Goal: Task Accomplishment & Management: Manage account settings

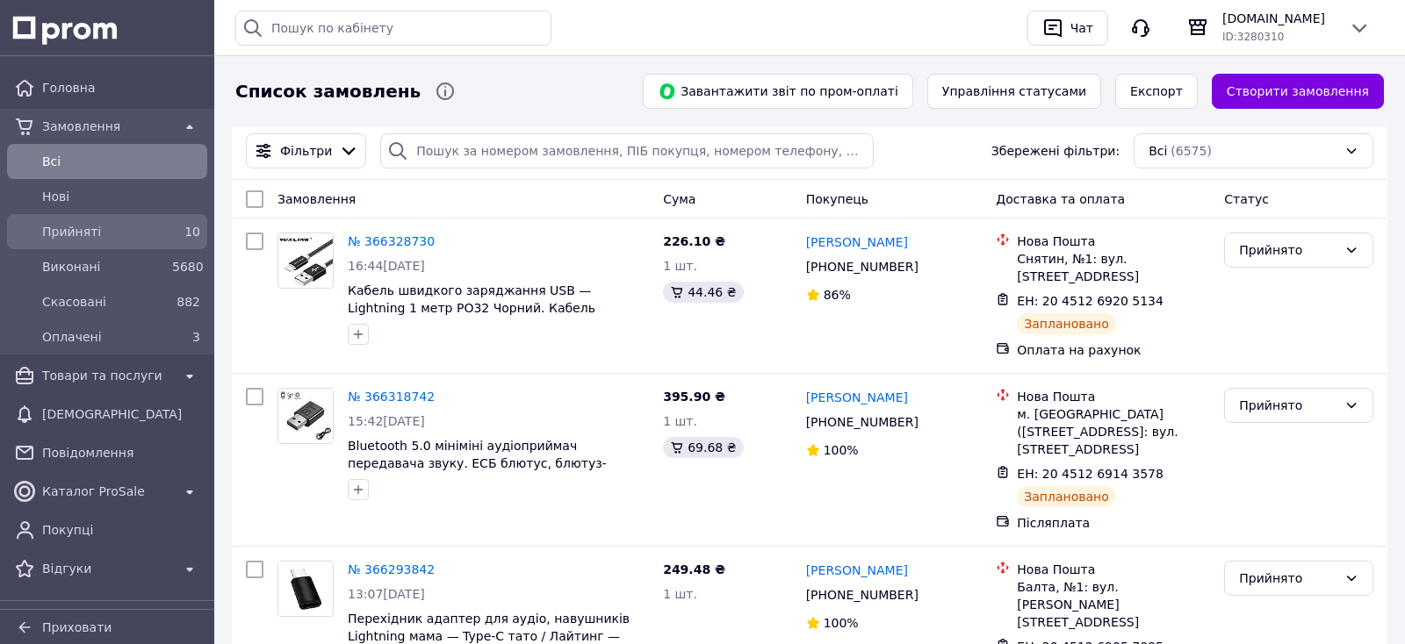
click at [112, 231] on span "Прийняті" at bounding box center [103, 232] width 123 height 18
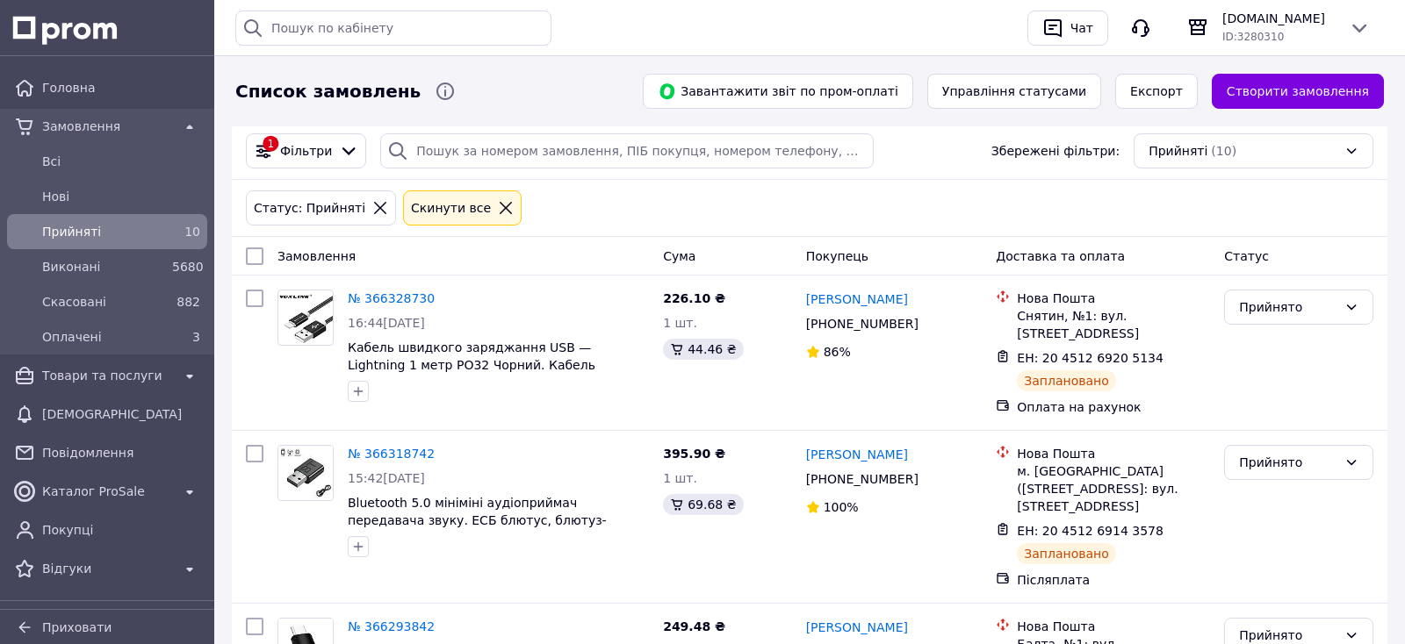
click at [498, 212] on icon at bounding box center [506, 208] width 16 height 16
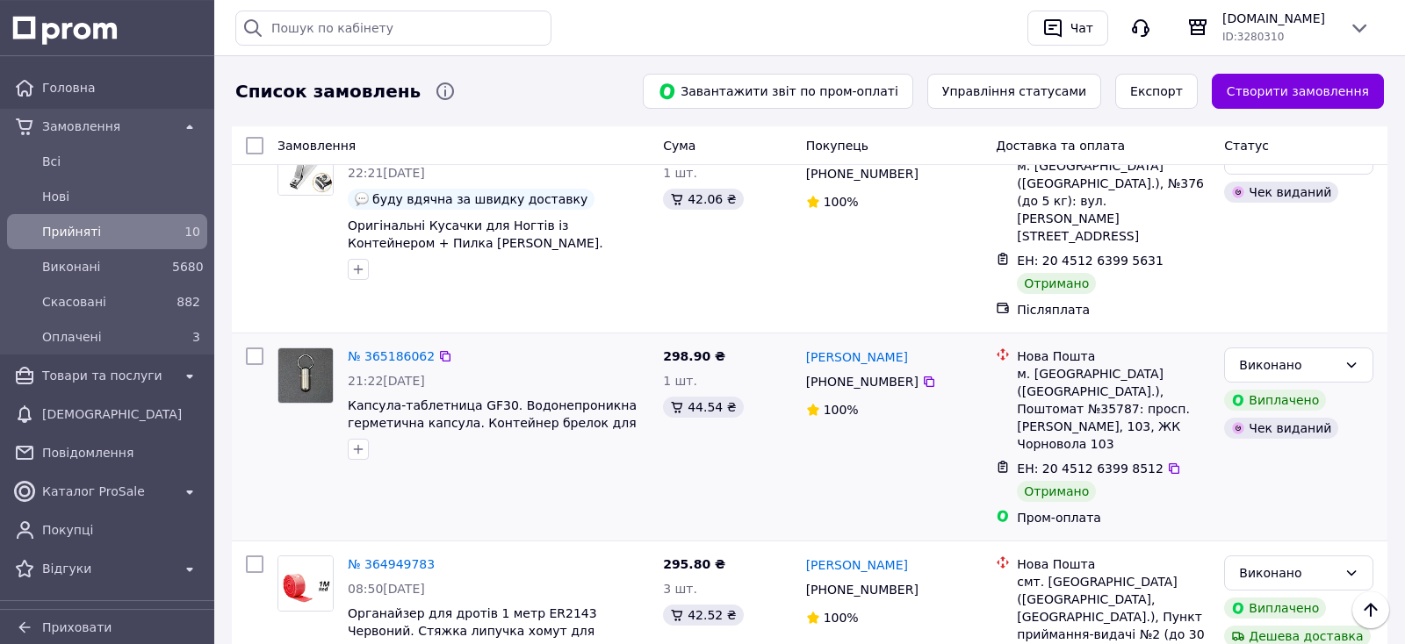
scroll to position [2981, 0]
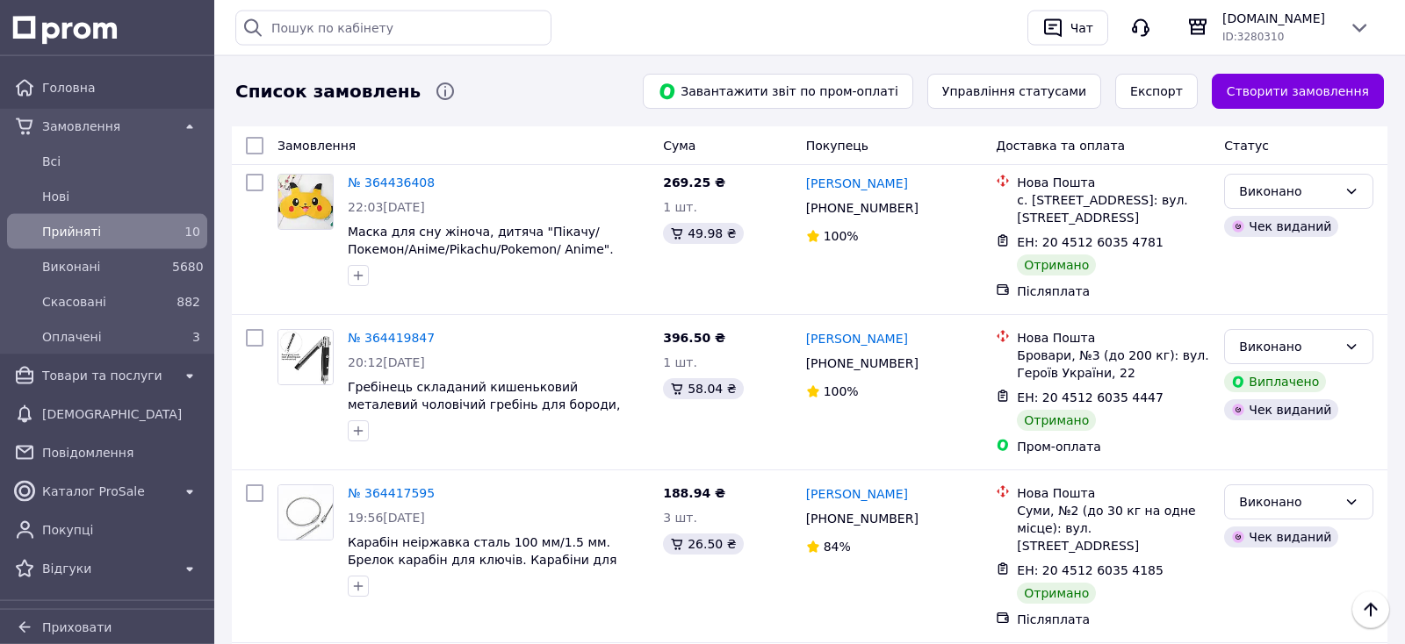
scroll to position [3073, 0]
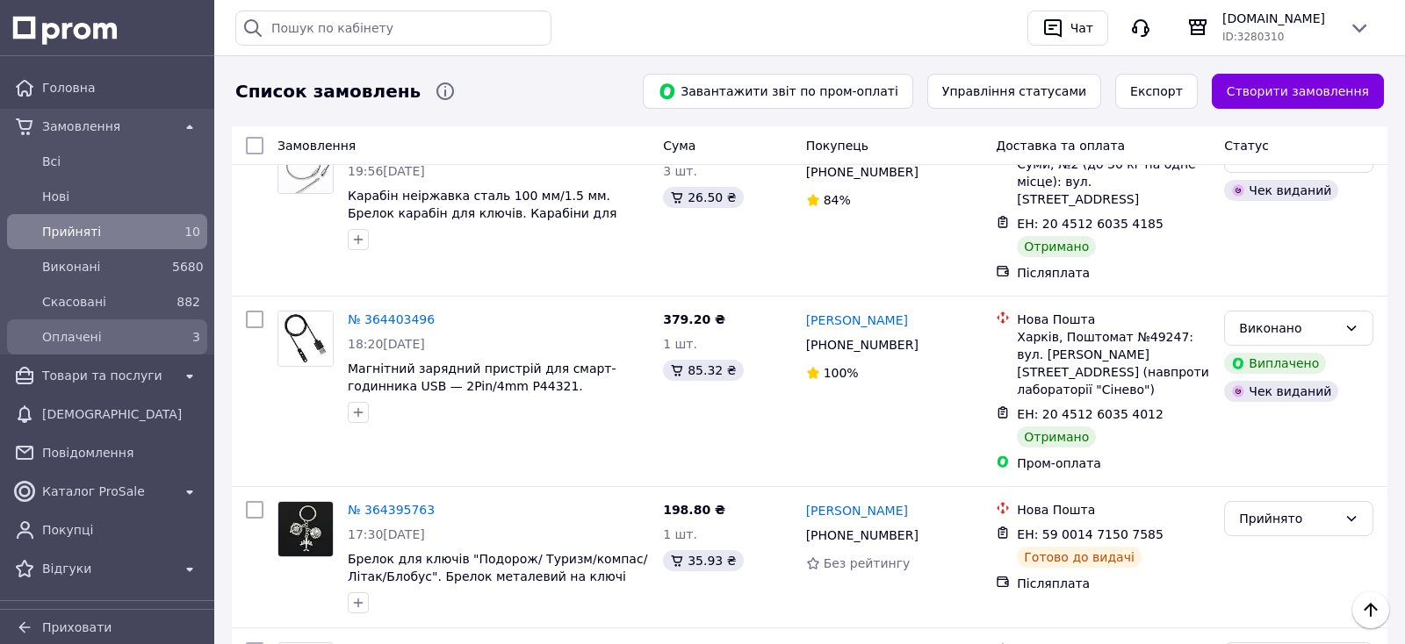
click at [119, 340] on span "Оплачені" at bounding box center [103, 337] width 123 height 18
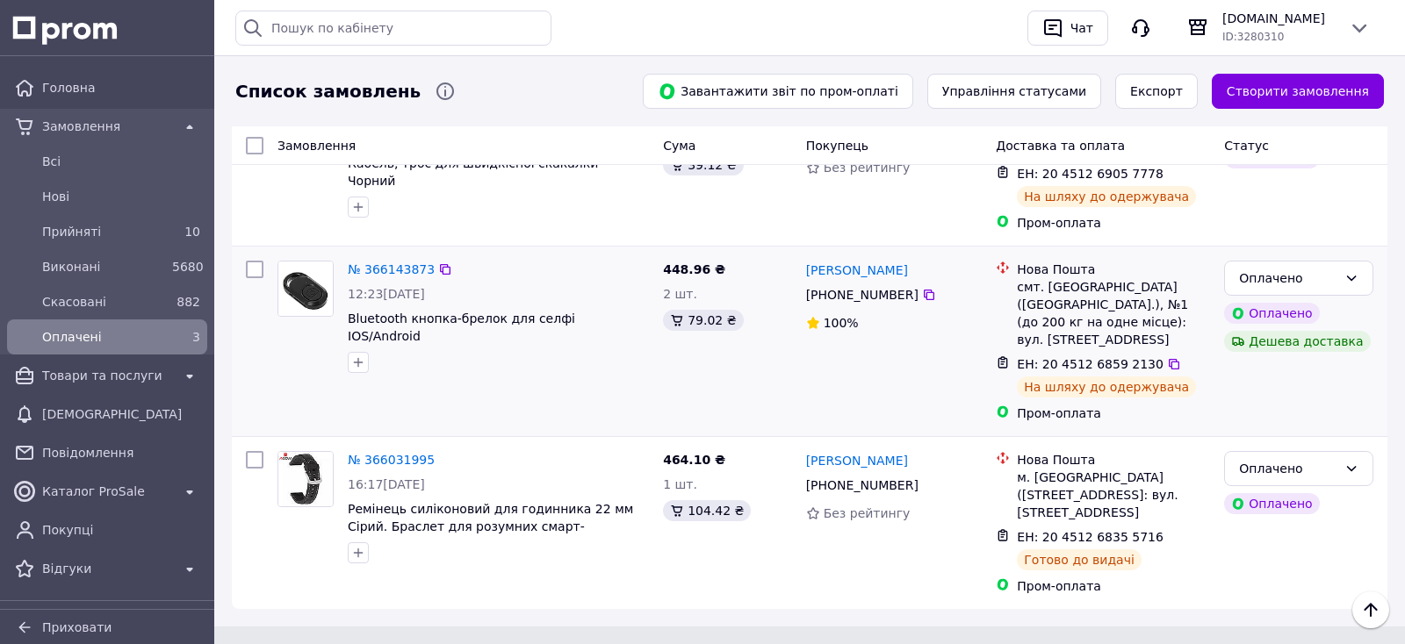
scroll to position [184, 0]
click at [398, 453] on link "№ 366031995" at bounding box center [391, 460] width 87 height 14
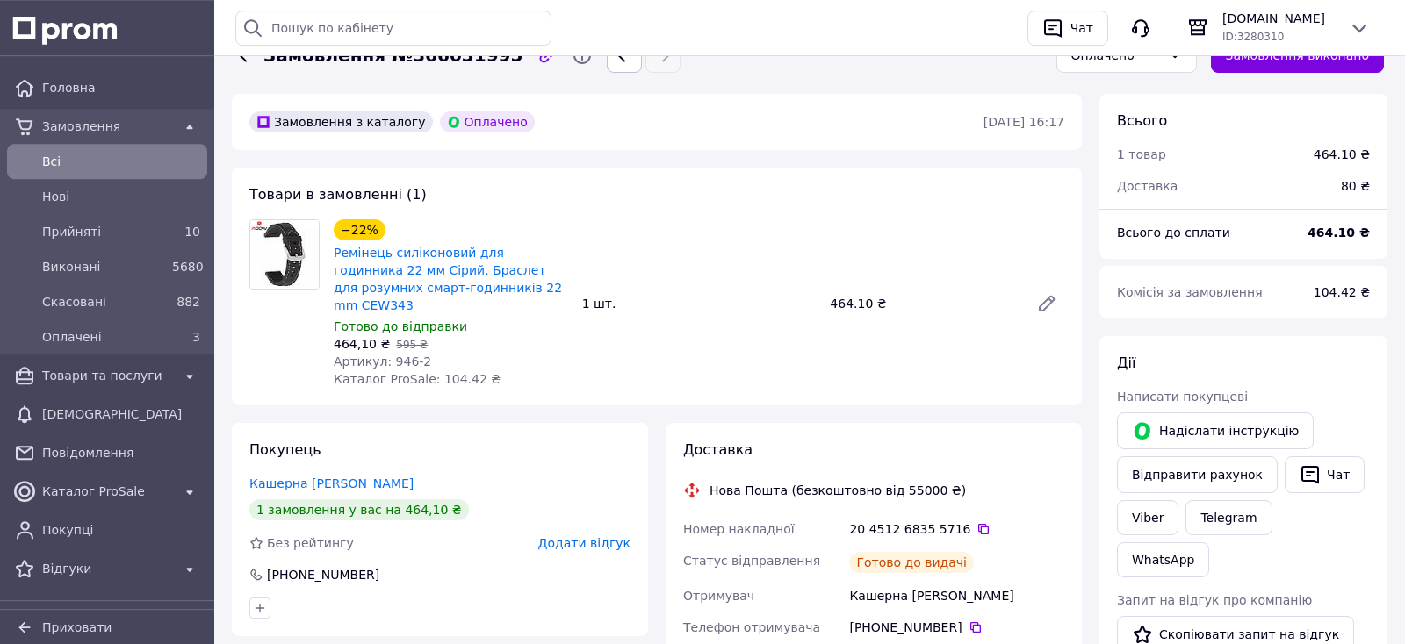
scroll to position [184, 0]
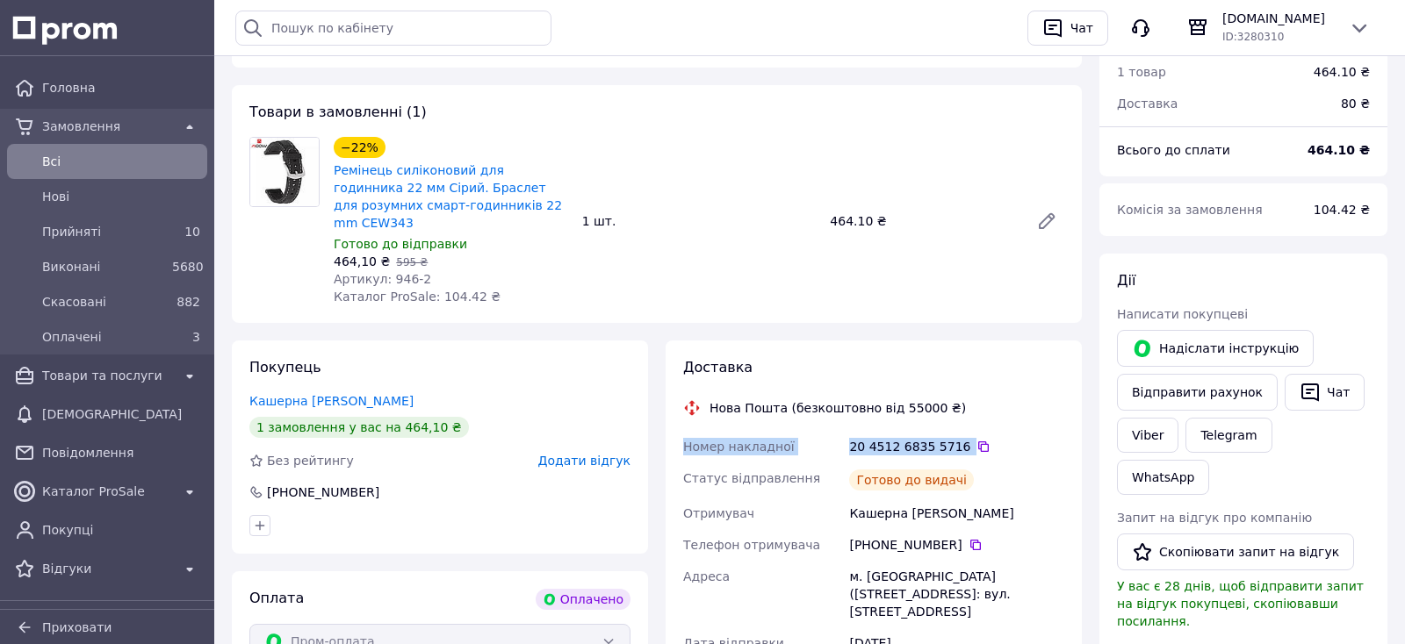
drag, startPoint x: 966, startPoint y: 469, endPoint x: 1149, endPoint y: 393, distance: 198.4
click at [679, 436] on div "Доставка Нова Пошта (безкоштовно від 55000 ₴) Номер накладної 20 4512 6835 5716…" at bounding box center [874, 581] width 416 height 480
copy div "Номер накладної 20 4512 6835 5716"
click at [1179, 355] on button "Надіслати інструкцію" at bounding box center [1215, 348] width 197 height 37
click at [1306, 381] on button "Чат" at bounding box center [1325, 392] width 80 height 37
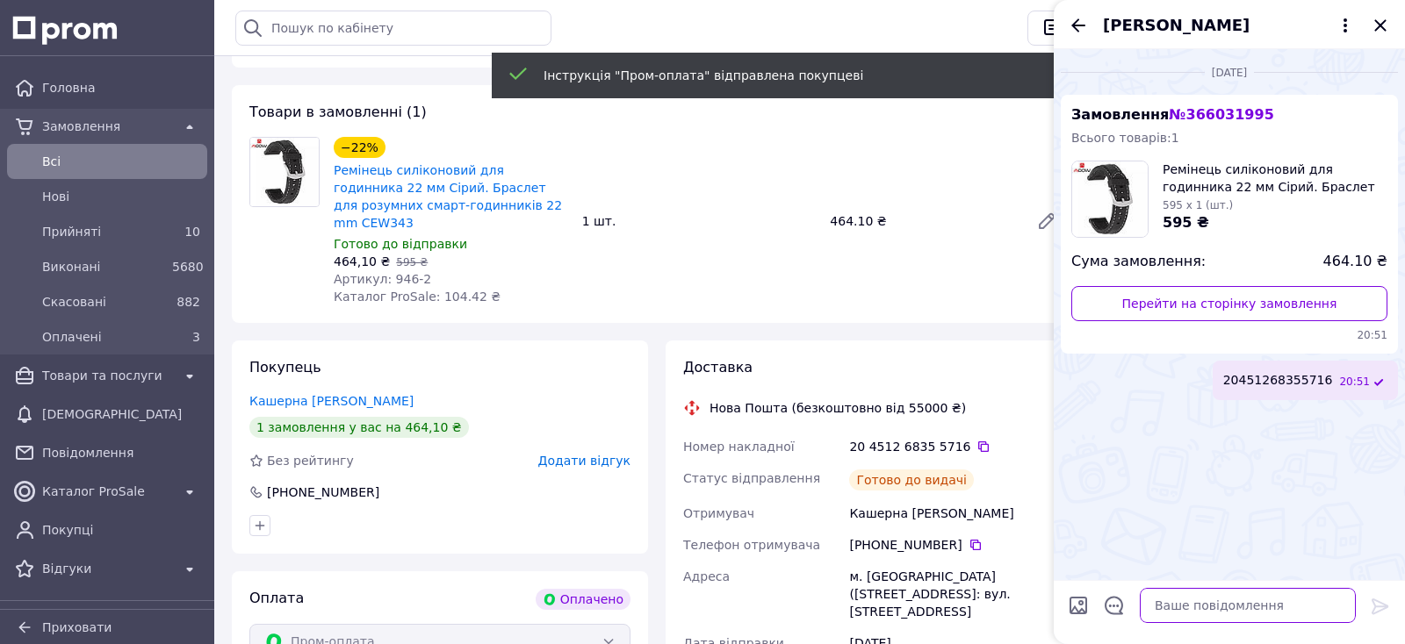
click at [1275, 598] on textarea at bounding box center [1248, 605] width 216 height 35
paste textarea "Номер накладної 20 4512 6835 5716 Статус відправлення Готово до видачі"
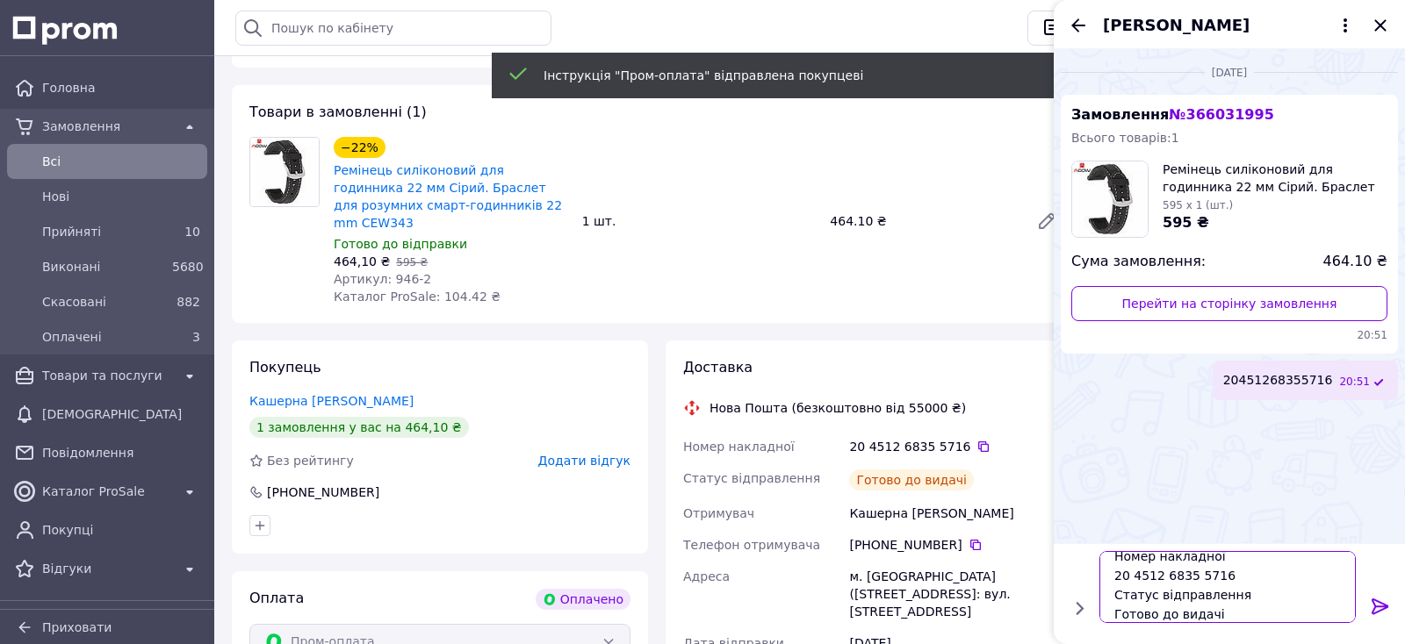
type textarea "Номер накладної 20 4512 6835 5716 Статус відправлення Готово до видачі"
click at [1372, 608] on icon at bounding box center [1380, 606] width 21 height 21
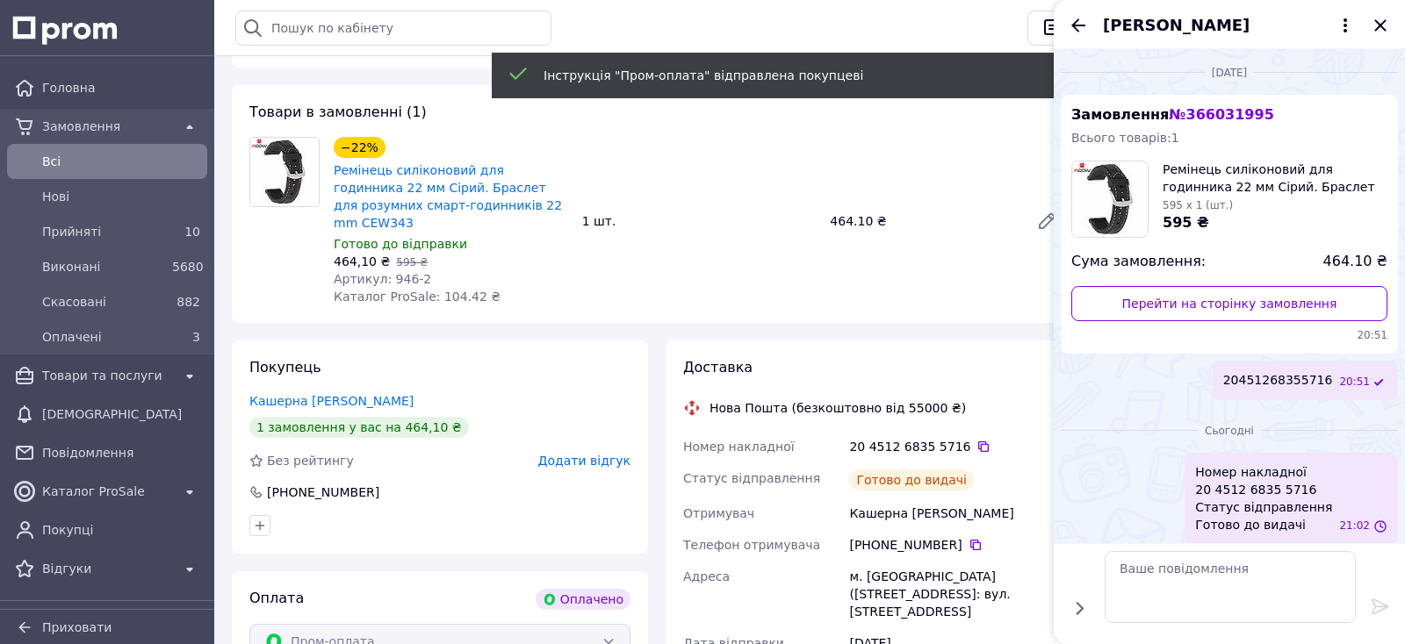
scroll to position [0, 0]
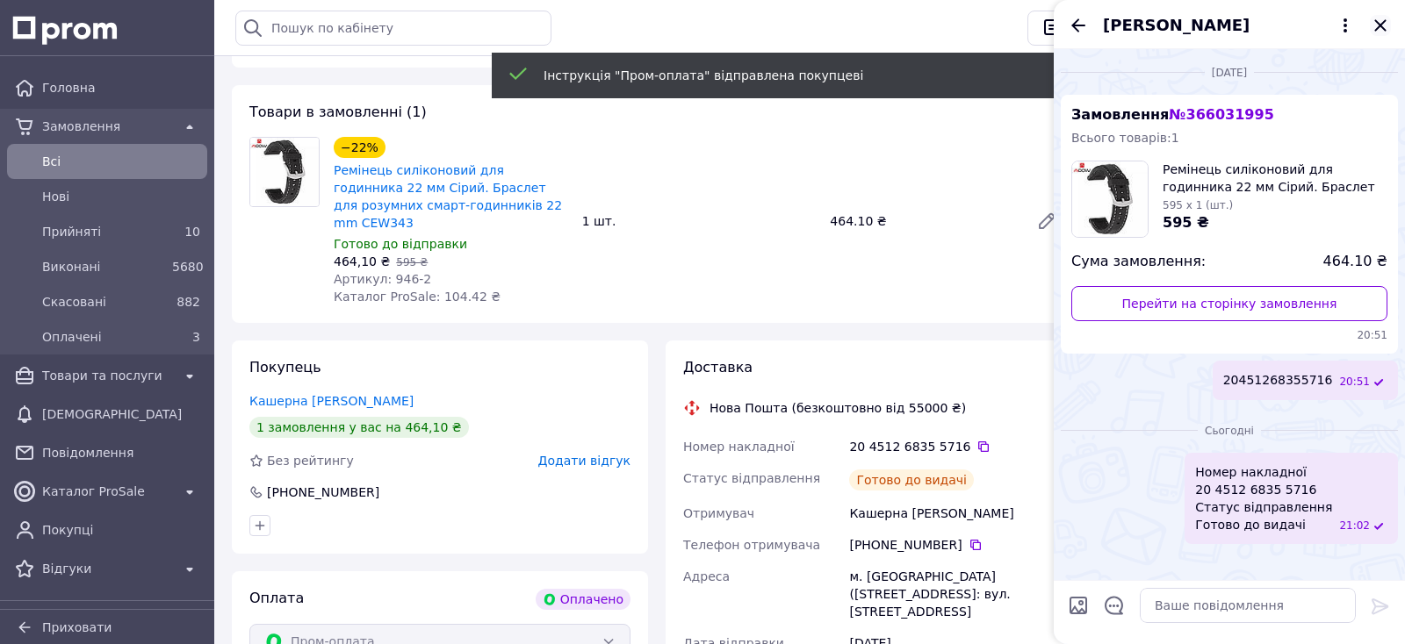
click at [1380, 22] on icon "Закрити" at bounding box center [1380, 25] width 21 height 21
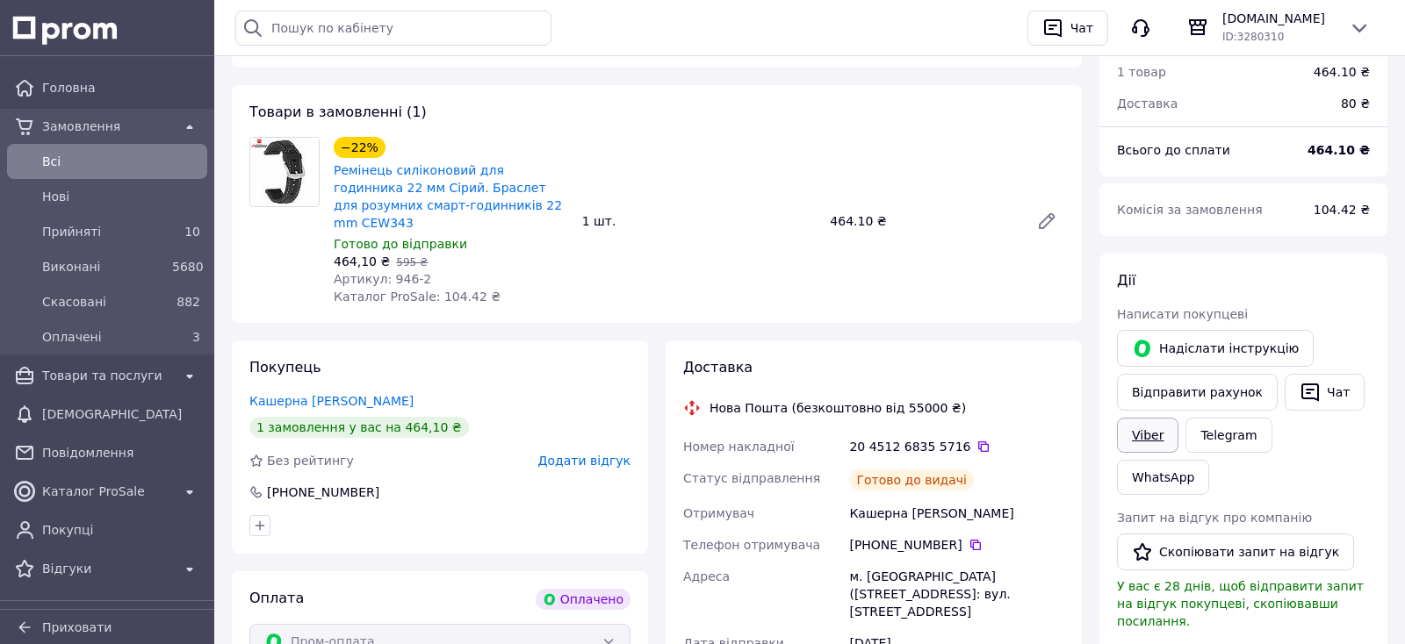
click at [1148, 443] on link "Viber" at bounding box center [1147, 435] width 61 height 35
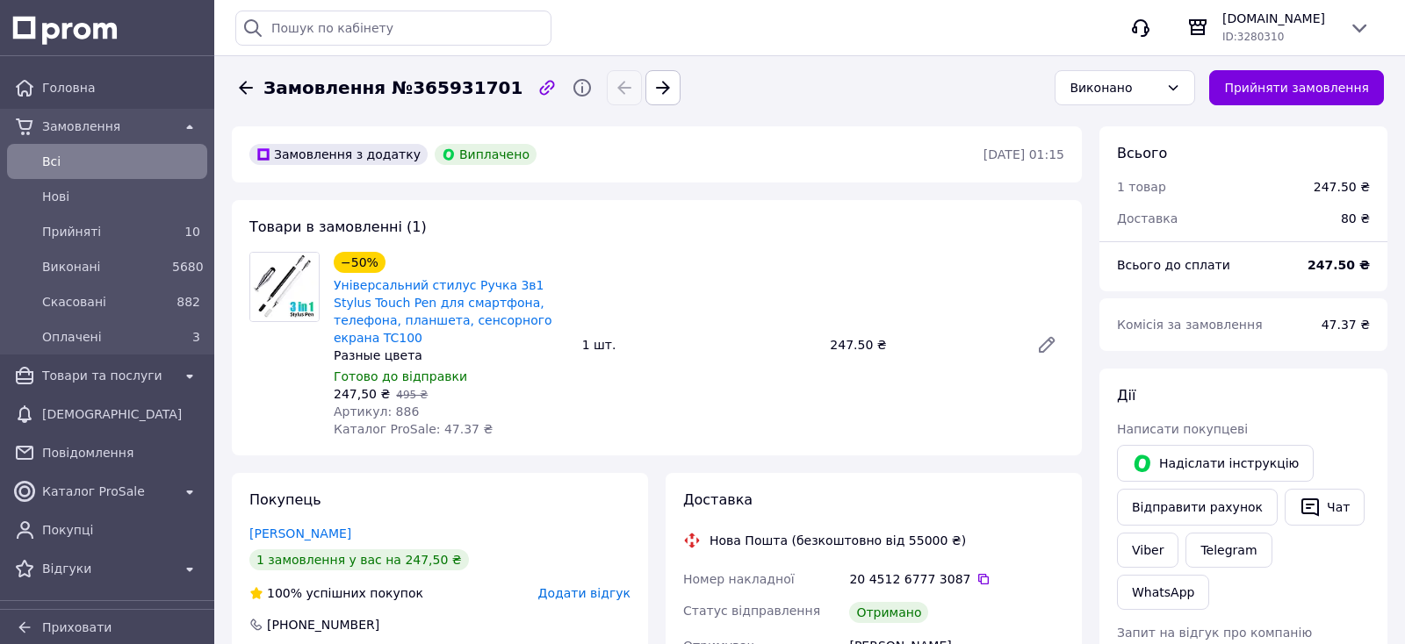
click at [1164, 443] on div "[PERSON_NAME] покупцеві   [PERSON_NAME] інструкцію Відправити рахунок   Чат Vib…" at bounding box center [1243, 642] width 253 height 512
click at [1166, 453] on button "Надіслати інструкцію" at bounding box center [1215, 463] width 197 height 37
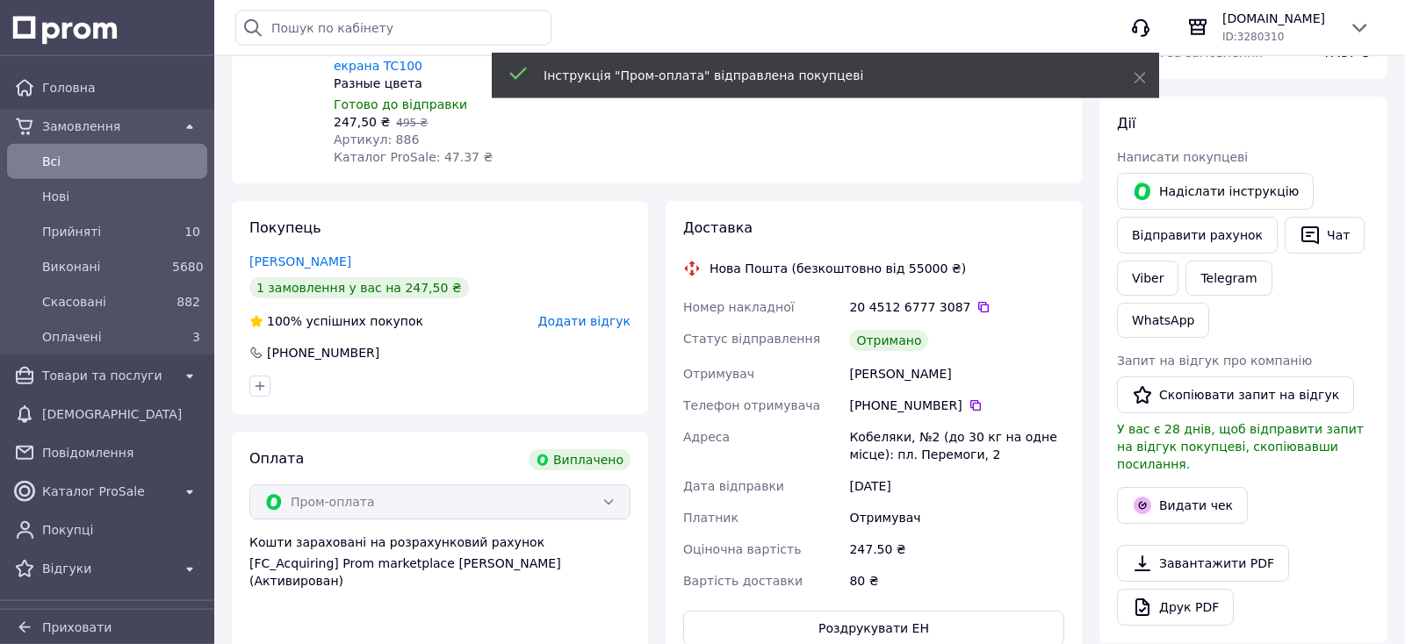
scroll to position [277, 0]
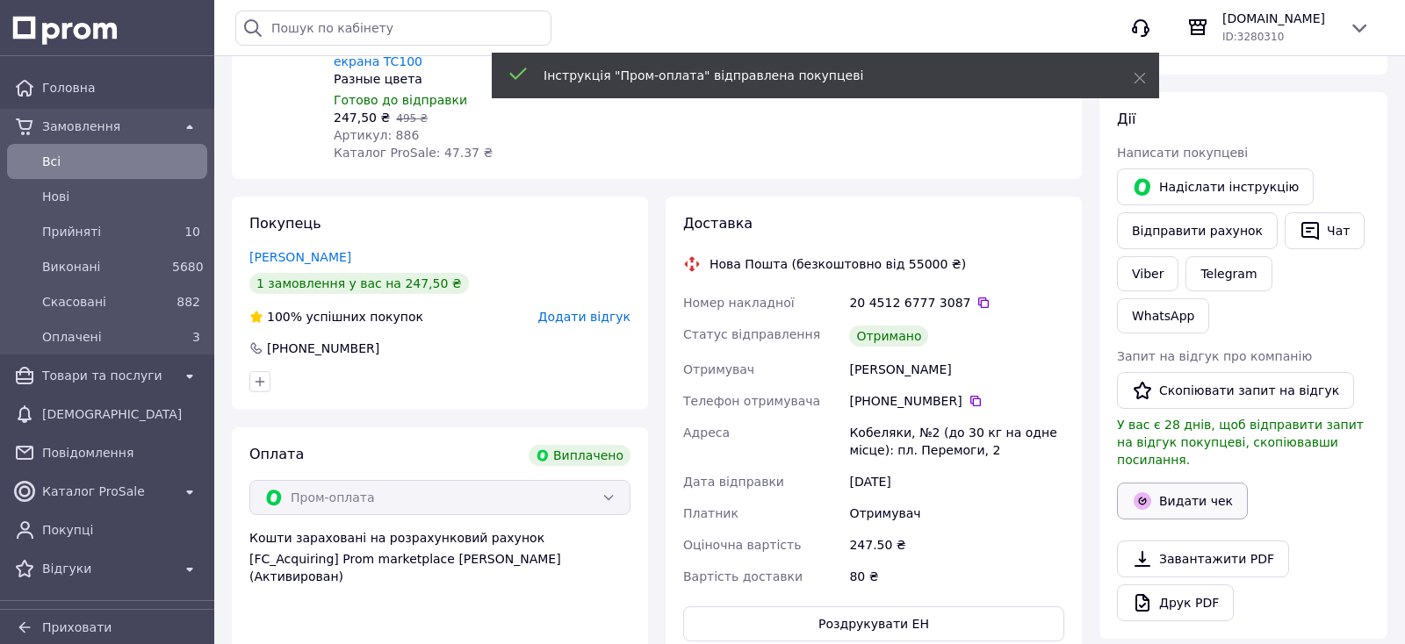
drag, startPoint x: 1208, startPoint y: 444, endPoint x: 1209, endPoint y: 434, distance: 10.6
click at [1208, 483] on button "Видати чек" at bounding box center [1182, 501] width 131 height 37
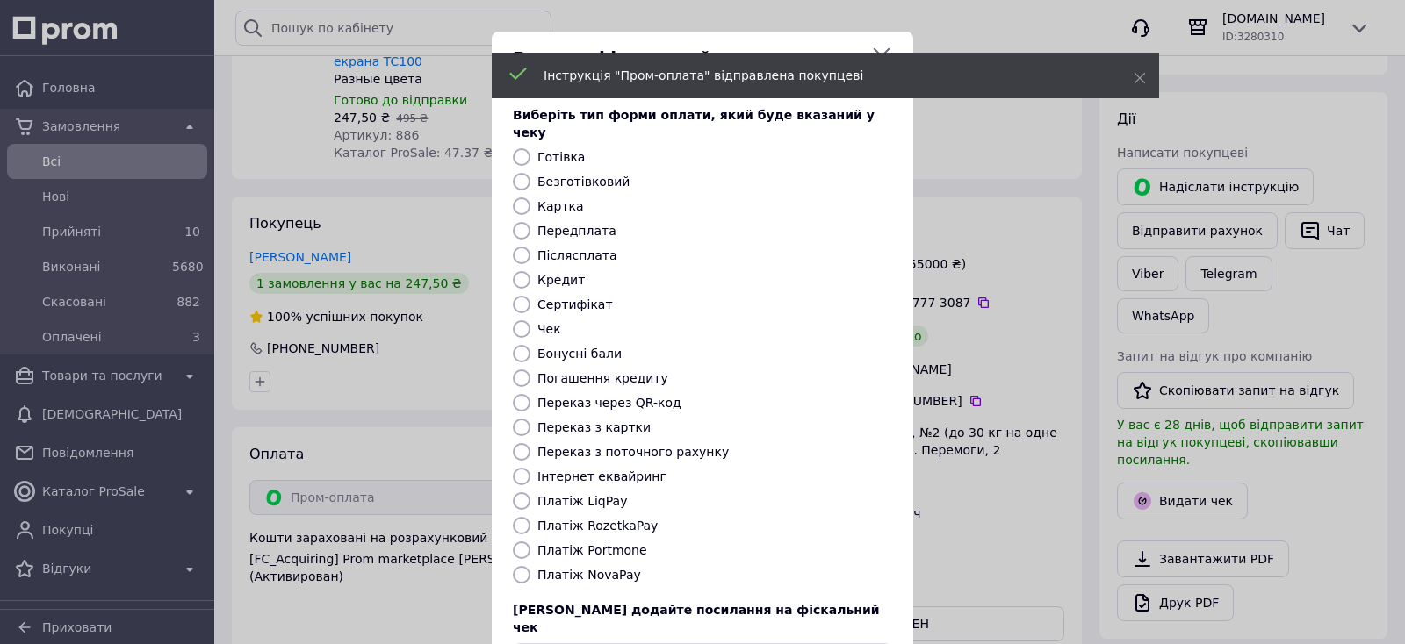
click at [588, 519] on label "Платіж RozetkaPay" at bounding box center [597, 526] width 120 height 14
click at [530, 517] on input "Платіж RozetkaPay" at bounding box center [522, 526] width 18 height 18
radio input "true"
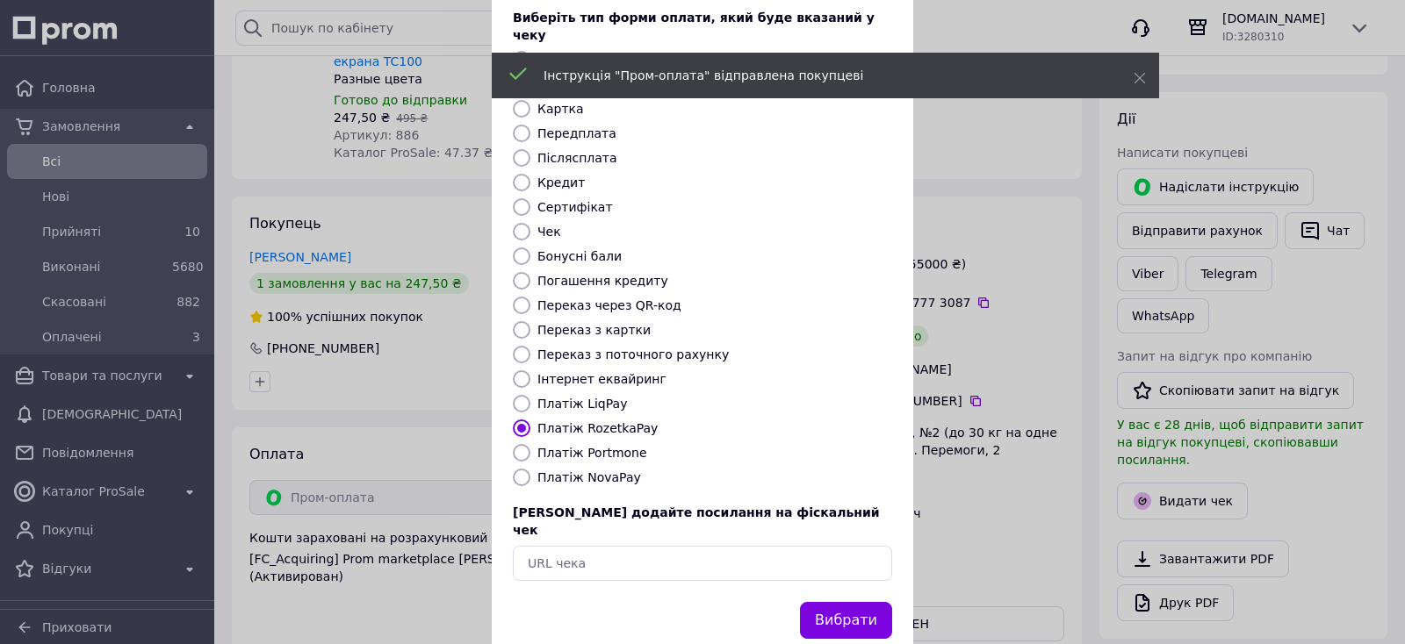
scroll to position [110, 0]
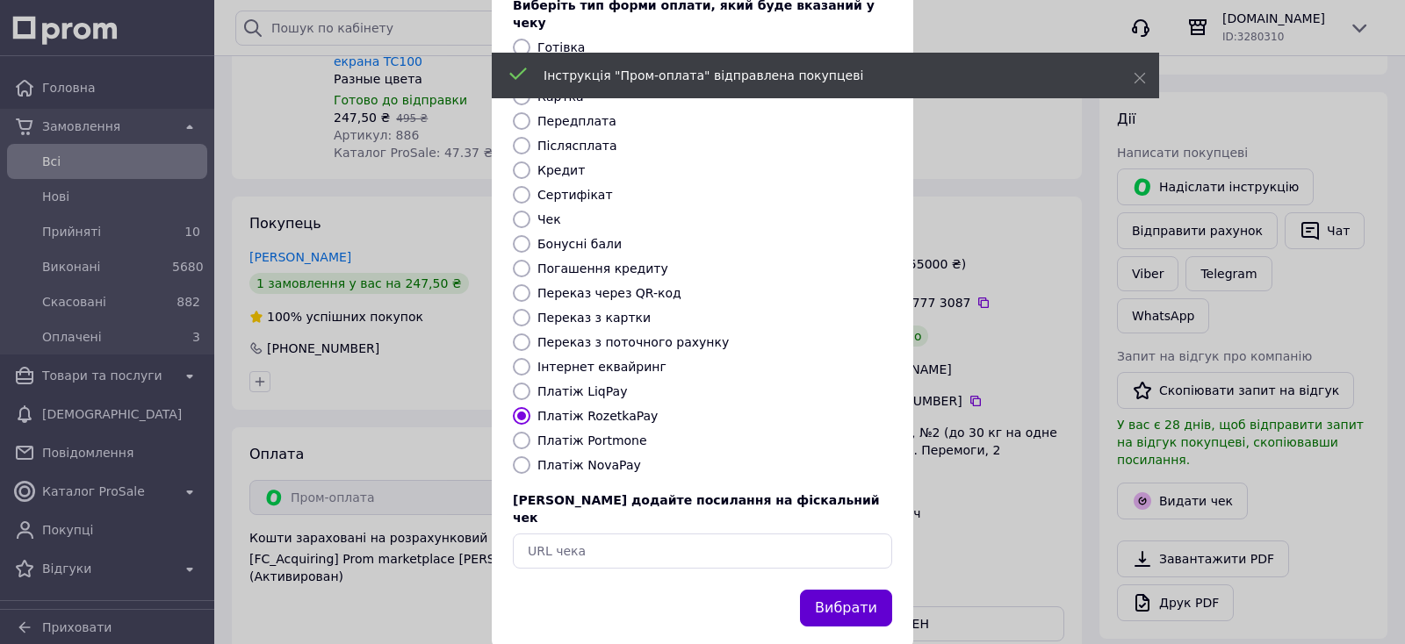
click at [847, 590] on button "Вибрати" at bounding box center [846, 609] width 92 height 38
